Goal: Transaction & Acquisition: Book appointment/travel/reservation

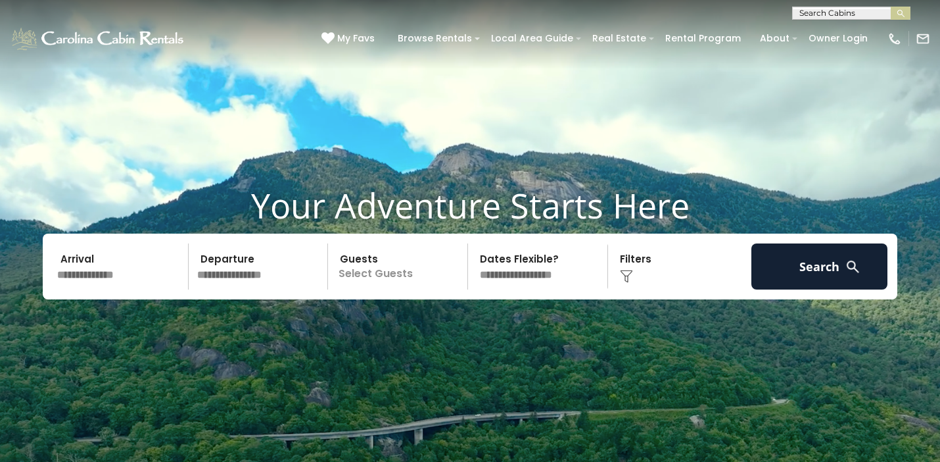
click at [109, 275] on input "text" at bounding box center [121, 266] width 136 height 46
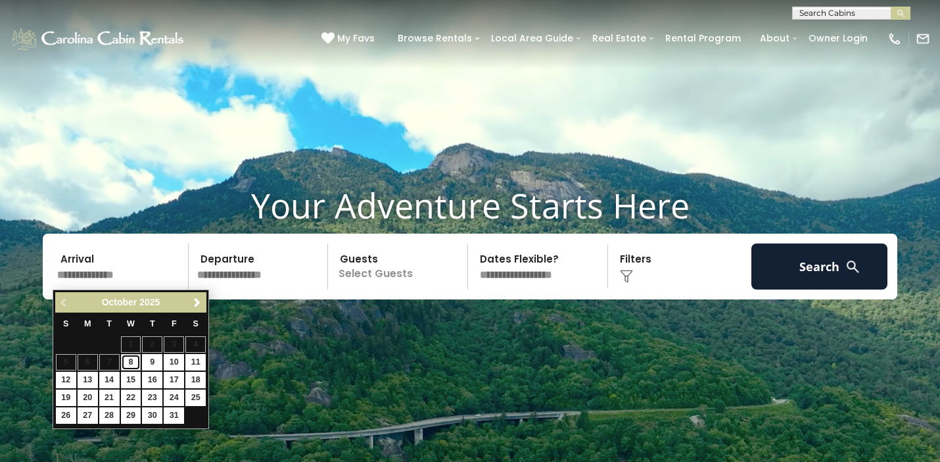
click at [130, 359] on link "8" at bounding box center [131, 362] width 20 height 16
type input "*******"
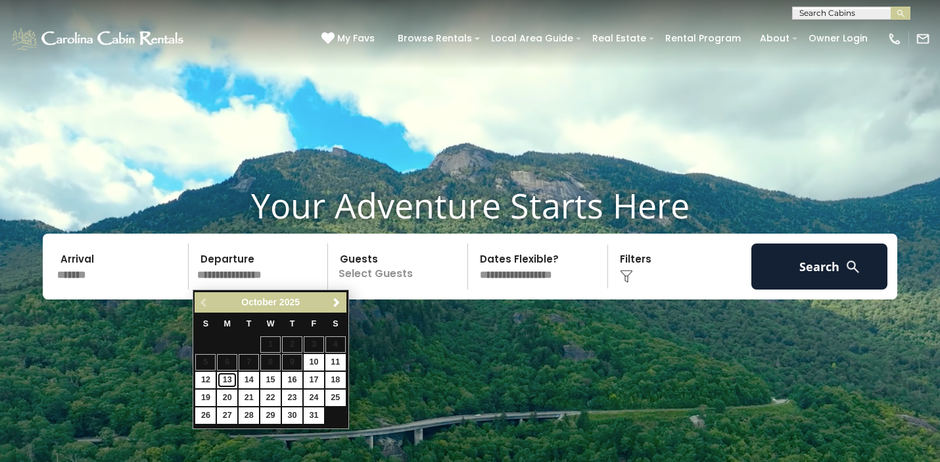
click at [229, 379] on link "13" at bounding box center [227, 380] width 20 height 16
type input "********"
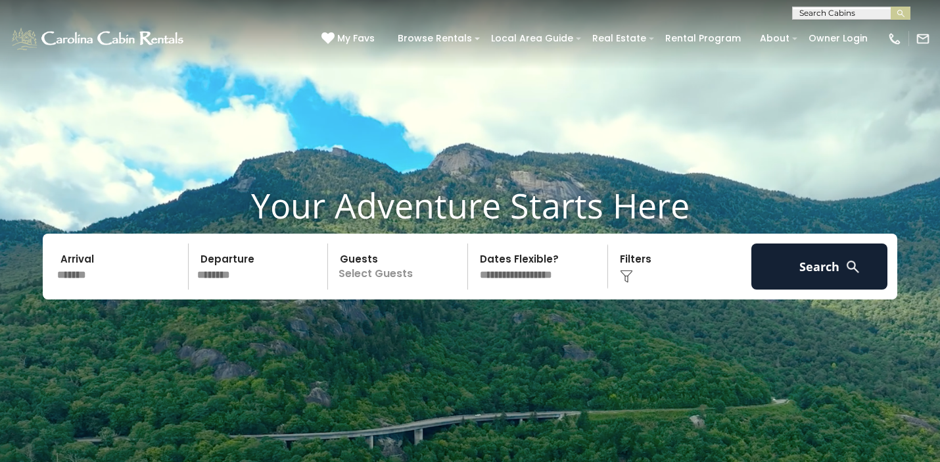
click at [379, 281] on p "Select Guests" at bounding box center [399, 266] width 135 height 46
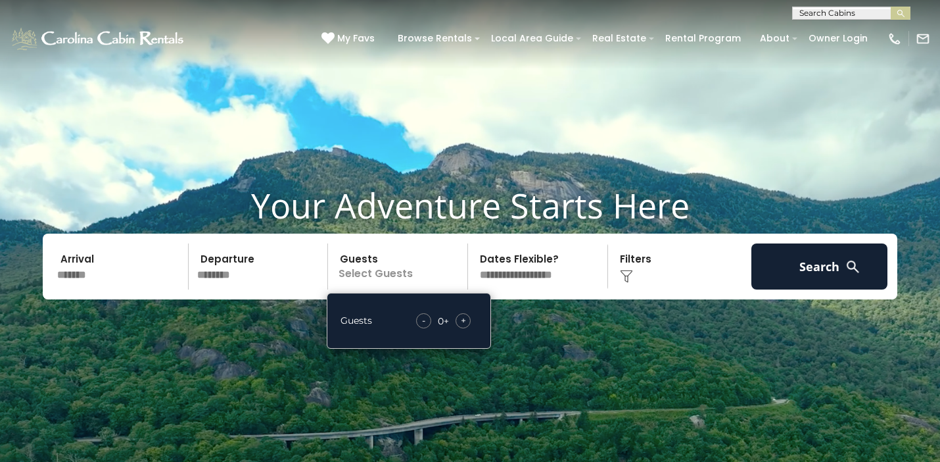
click at [462, 319] on span "+" at bounding box center [463, 320] width 5 height 13
click at [627, 266] on div "Click to Choose" at bounding box center [680, 266] width 136 height 46
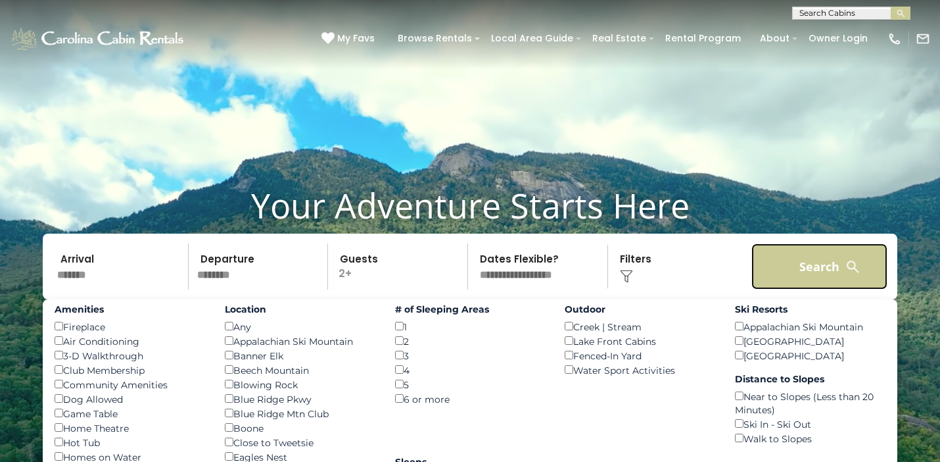
click at [823, 266] on button "Search" at bounding box center [820, 266] width 136 height 46
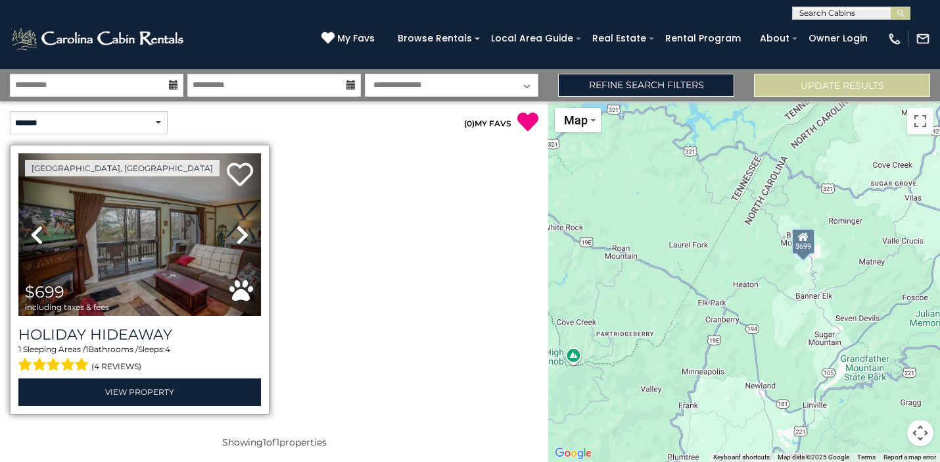
click at [242, 236] on icon at bounding box center [242, 234] width 13 height 21
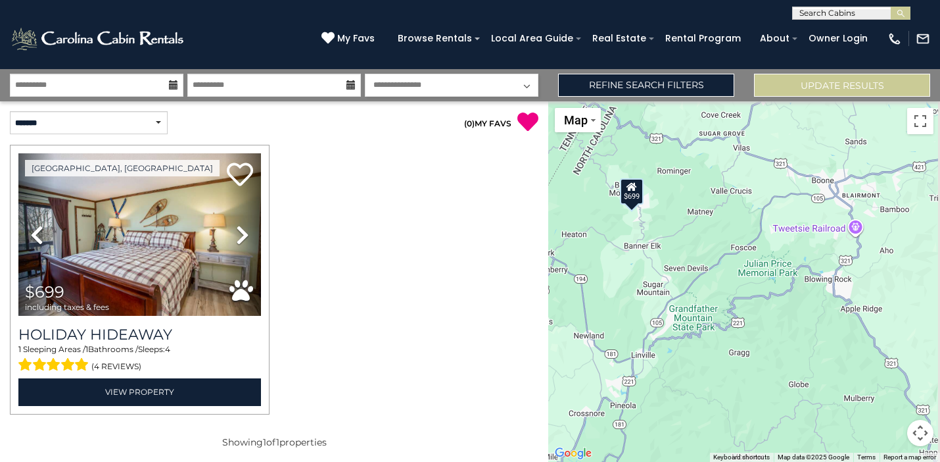
drag, startPoint x: 742, startPoint y: 234, endPoint x: 568, endPoint y: 185, distance: 180.5
click at [568, 185] on div "$699" at bounding box center [744, 281] width 392 height 360
